Goal: Task Accomplishment & Management: Manage account settings

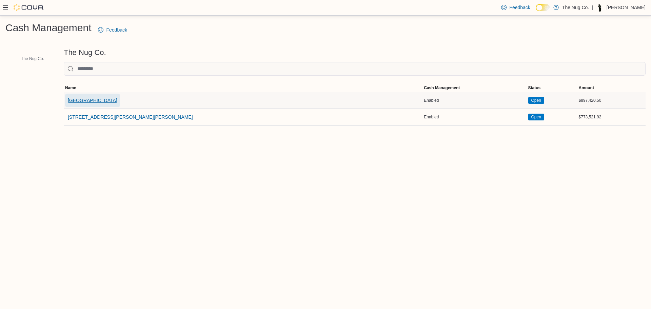
click at [94, 102] on span "[GEOGRAPHIC_DATA]" at bounding box center [93, 100] width 50 height 7
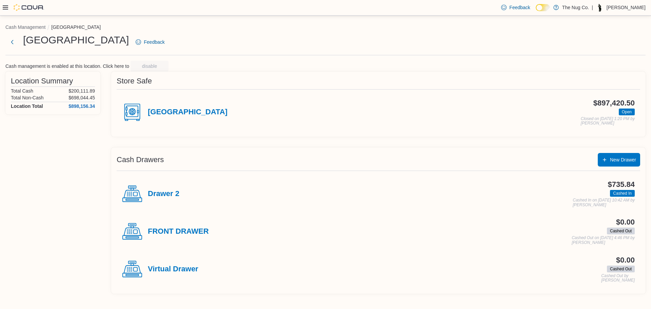
click at [160, 189] on div "Drawer 2" at bounding box center [150, 194] width 57 height 20
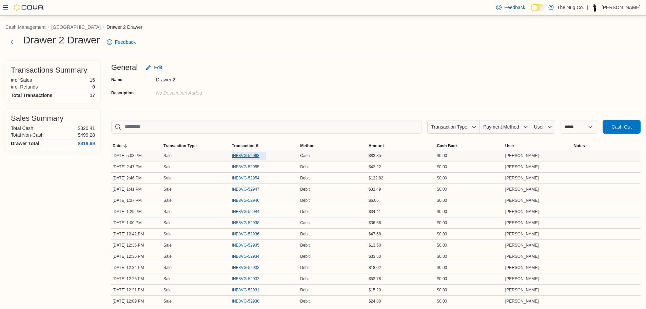
click at [250, 154] on span "INB8VG-52968" at bounding box center [245, 155] width 27 height 5
